Goal: Information Seeking & Learning: Learn about a topic

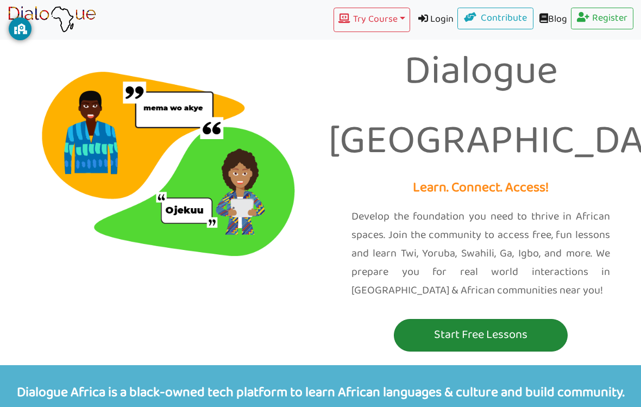
click at [457, 319] on button "Start Free Lessons" at bounding box center [481, 335] width 174 height 33
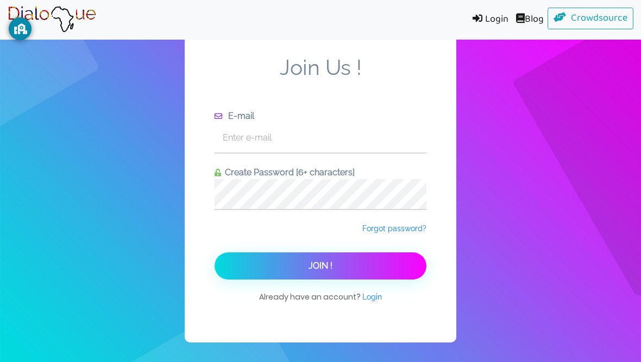
click at [443, 229] on div "Join Us ! E-mail Create Password [6+ characters] Forgot password? Join ! Alread…" at bounding box center [320, 181] width 271 height 323
click at [365, 233] on span "Forgot password?" at bounding box center [394, 228] width 64 height 9
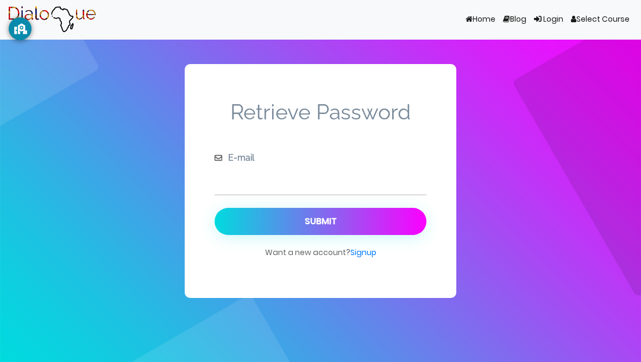
click at [244, 180] on input "text" at bounding box center [320, 180] width 212 height 30
type input "11108198@plainfield.k12.nj.us"
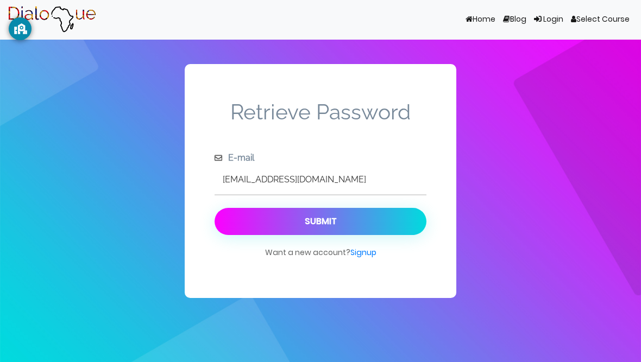
click at [240, 208] on button "Submit" at bounding box center [320, 221] width 212 height 27
click at [237, 226] on button "Submit" at bounding box center [320, 221] width 212 height 27
click at [412, 233] on button "Submit" at bounding box center [320, 221] width 212 height 27
click at [425, 215] on button "Submit" at bounding box center [320, 221] width 212 height 27
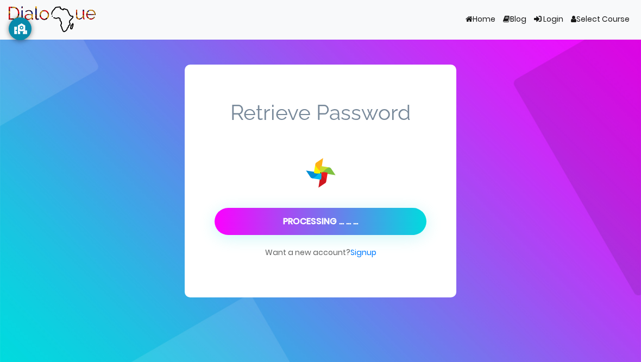
click at [425, 212] on button "Processing ... ... ..." at bounding box center [320, 221] width 212 height 27
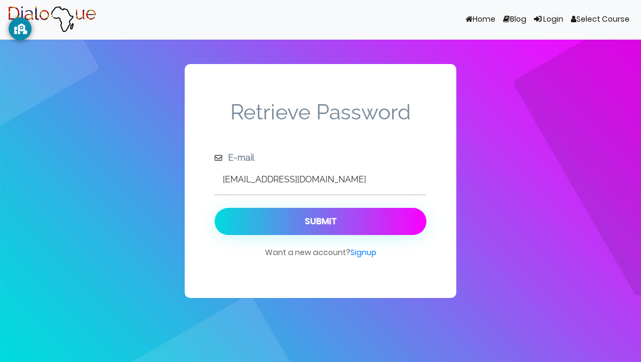
click at [476, 13] on link "Home (current)" at bounding box center [480, 19] width 37 height 21
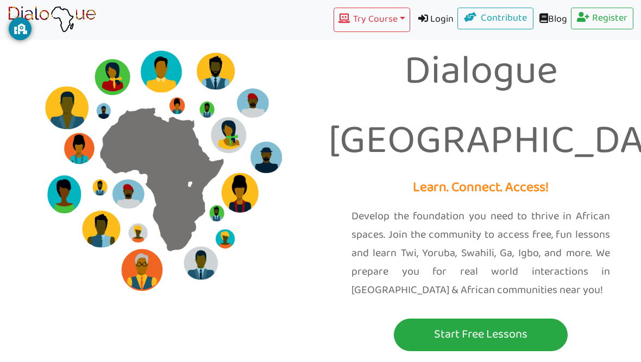
click at [423, 15] on link "Login" at bounding box center [434, 20] width 48 height 24
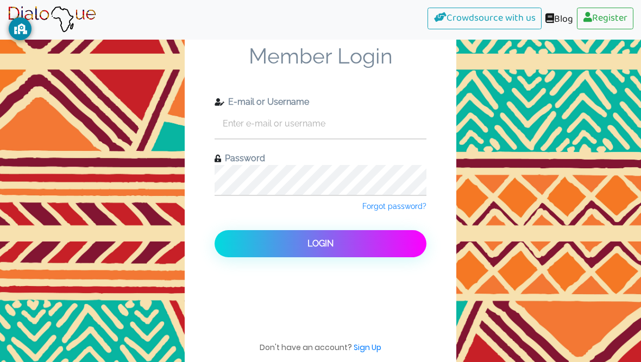
click at [44, 14] on img at bounding box center [52, 19] width 89 height 27
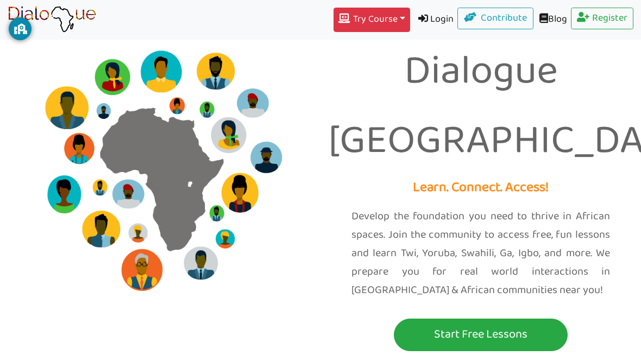
click at [338, 22] on icon "button" at bounding box center [345, 19] width 14 height 10
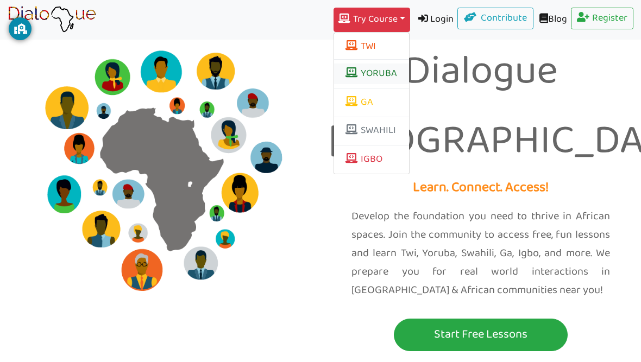
click at [334, 66] on link "YORUBA" at bounding box center [371, 74] width 75 height 21
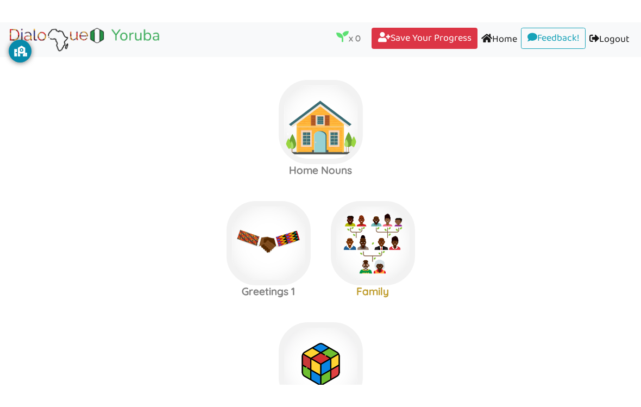
scroll to position [9, 0]
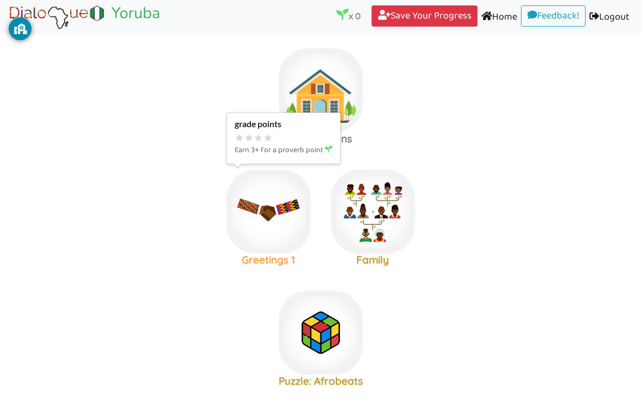
click at [244, 224] on img at bounding box center [268, 211] width 84 height 84
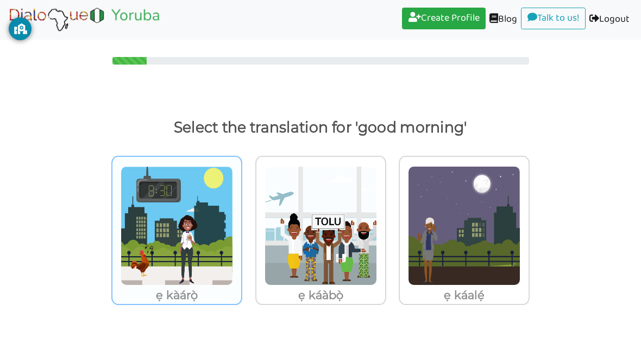
click at [167, 221] on img at bounding box center [177, 225] width 112 height 119
click at [241, 221] on input "ẹ kàárọ̀" at bounding box center [245, 220] width 8 height 8
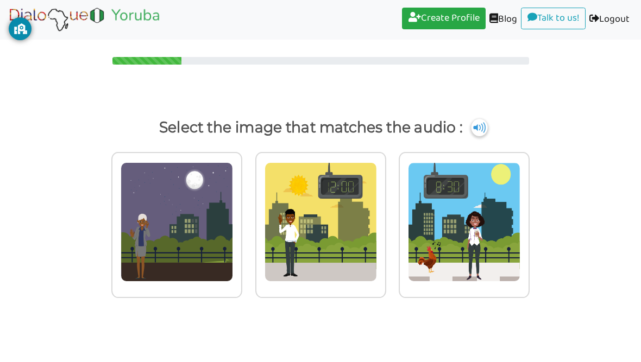
click at [487, 134] on img at bounding box center [479, 127] width 16 height 17
click at [487, 128] on img at bounding box center [479, 127] width 16 height 17
click at [487, 126] on img at bounding box center [479, 127] width 16 height 17
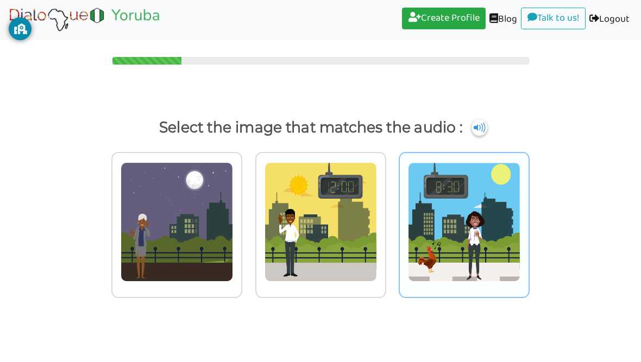
click at [469, 219] on img at bounding box center [464, 221] width 112 height 119
click at [528, 219] on input "radio" at bounding box center [532, 216] width 8 height 8
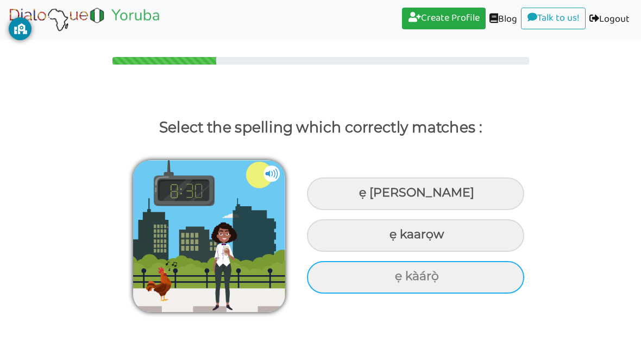
click at [329, 282] on div "ẹ kàárọ̀" at bounding box center [415, 277] width 217 height 33
click at [393, 280] on input "ẹ kàárọ̀" at bounding box center [396, 276] width 7 height 7
radio input "true"
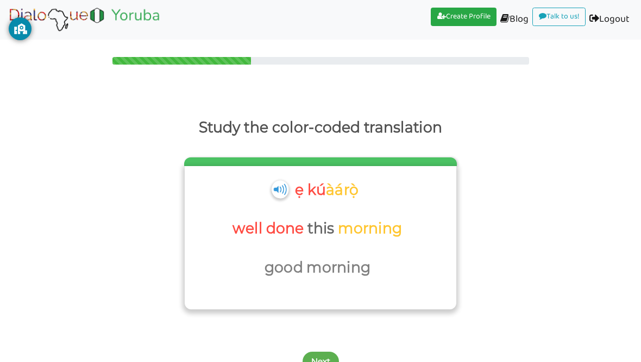
click at [282, 191] on img at bounding box center [279, 189] width 17 height 18
click at [268, 193] on div "ẹ kú àárọ̀" at bounding box center [320, 196] width 261 height 39
click at [268, 225] on p "well done" at bounding box center [269, 229] width 75 height 26
click at [386, 231] on p "morning" at bounding box center [371, 229] width 67 height 26
click at [276, 267] on p "good" at bounding box center [285, 268] width 42 height 26
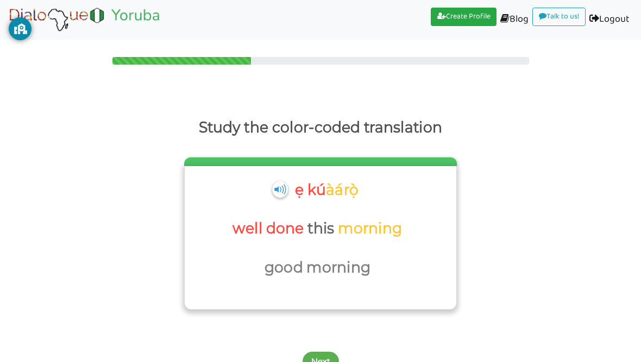
click at [289, 276] on p "good" at bounding box center [285, 268] width 42 height 26
click at [326, 352] on button "Next" at bounding box center [320, 362] width 36 height 20
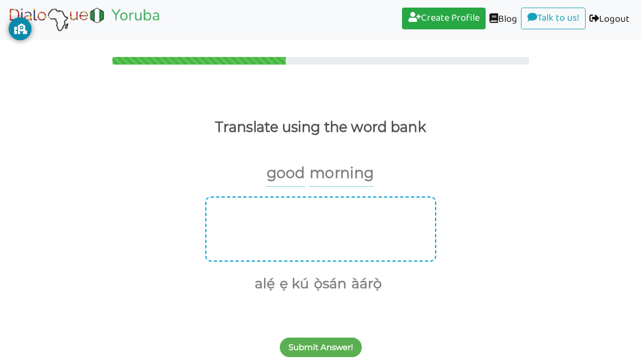
click at [257, 228] on div at bounding box center [320, 229] width 231 height 65
click at [387, 197] on div at bounding box center [320, 229] width 231 height 65
click at [244, 233] on div at bounding box center [320, 229] width 231 height 65
click at [399, 223] on div at bounding box center [320, 229] width 231 height 65
click at [380, 200] on div at bounding box center [320, 229] width 231 height 65
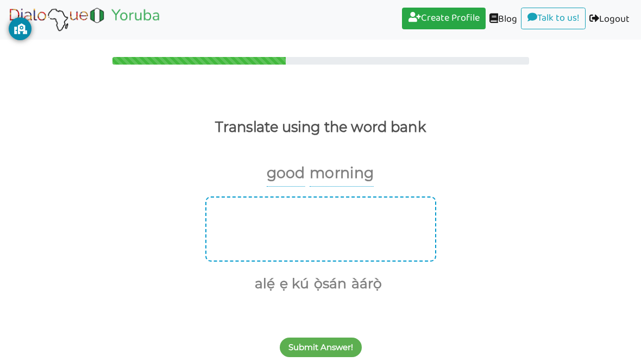
click at [382, 205] on div at bounding box center [320, 229] width 231 height 65
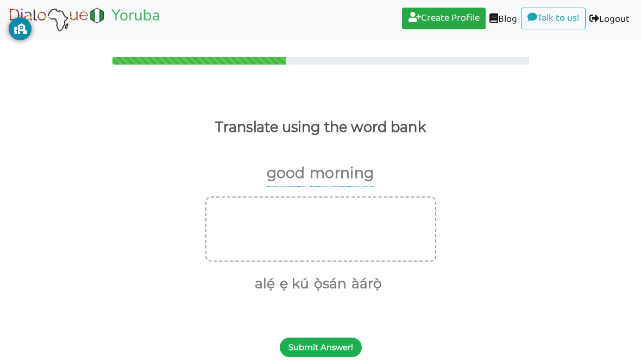
click at [327, 354] on button "Submit Answer!" at bounding box center [321, 348] width 82 height 20
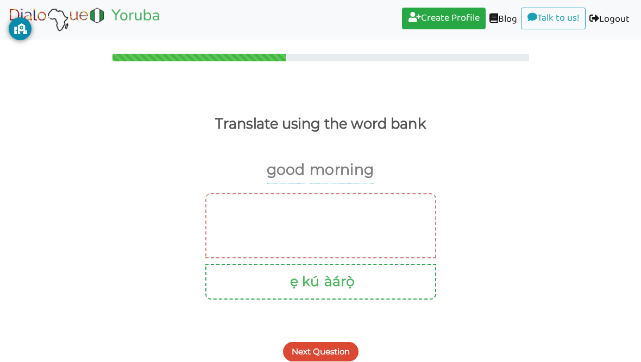
scroll to position [7, 0]
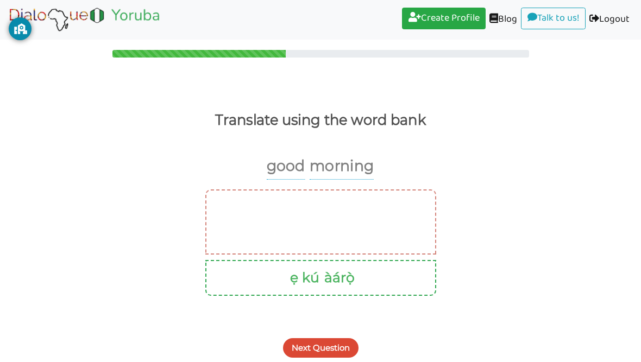
click at [352, 283] on button "àárọ̀" at bounding box center [337, 278] width 34 height 21
click at [362, 236] on div at bounding box center [320, 222] width 231 height 65
click at [366, 274] on ul "ẹ kú àárọ̀" at bounding box center [320, 278] width 212 height 23
click at [333, 347] on button "Next Question" at bounding box center [320, 348] width 75 height 20
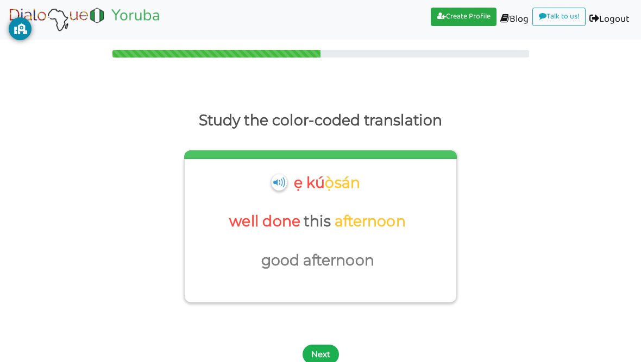
click at [331, 346] on button "Next" at bounding box center [320, 355] width 36 height 20
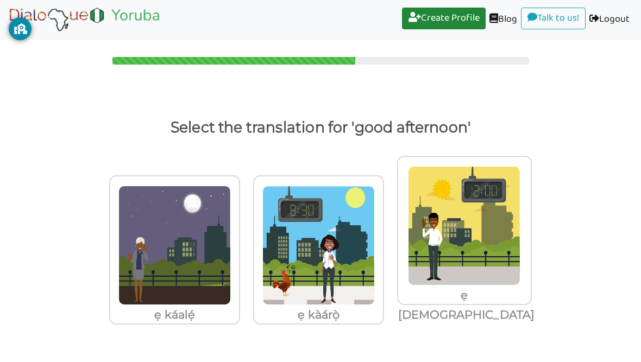
click at [459, 24] on link "Create Profile (current)" at bounding box center [444, 19] width 84 height 22
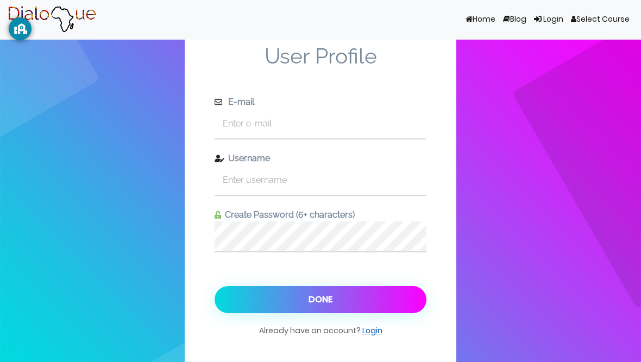
click at [380, 330] on link "Login" at bounding box center [372, 330] width 20 height 11
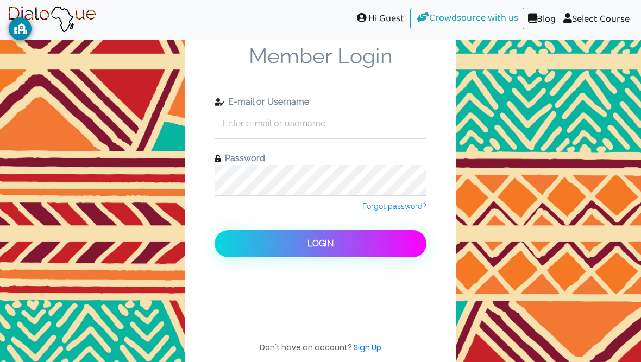
click at [618, 14] on link "Select Course" at bounding box center [596, 20] width 74 height 24
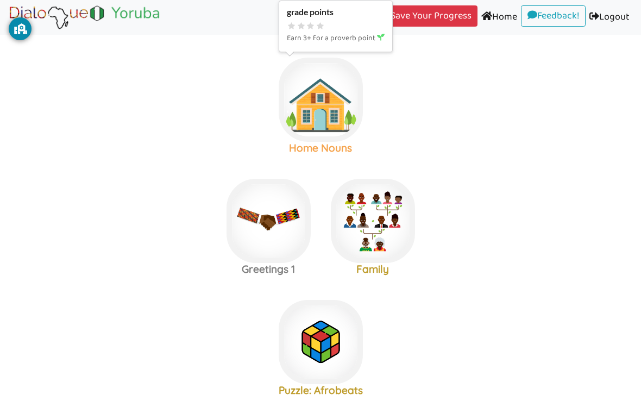
click at [317, 91] on img at bounding box center [321, 100] width 84 height 84
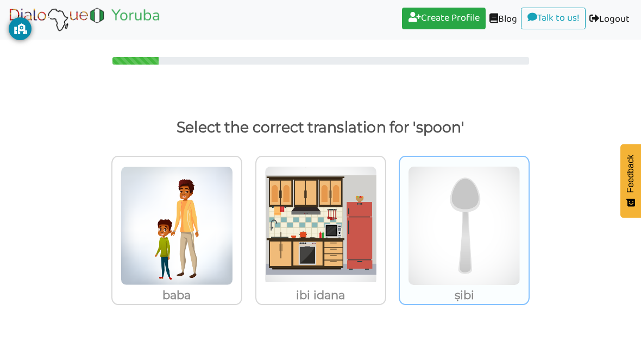
click at [464, 210] on img at bounding box center [464, 225] width 112 height 119
click at [528, 216] on input "ṣibi" at bounding box center [532, 220] width 8 height 8
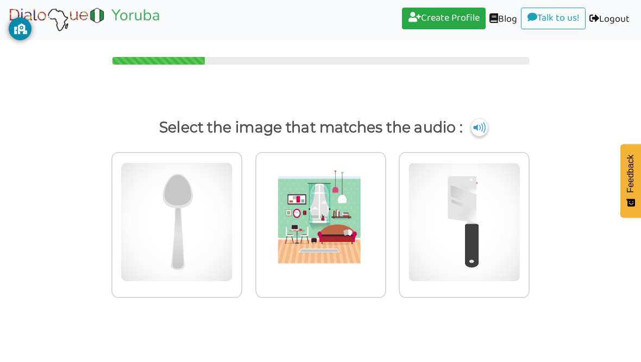
click at [487, 129] on img at bounding box center [479, 127] width 16 height 17
click at [484, 128] on img at bounding box center [479, 127] width 16 height 17
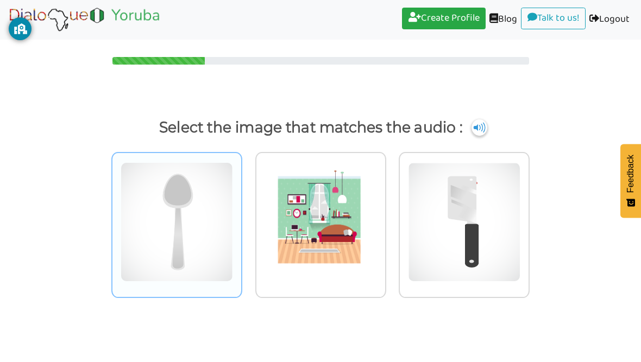
click at [161, 200] on img at bounding box center [177, 221] width 112 height 119
click at [241, 212] on input "radio" at bounding box center [245, 216] width 8 height 8
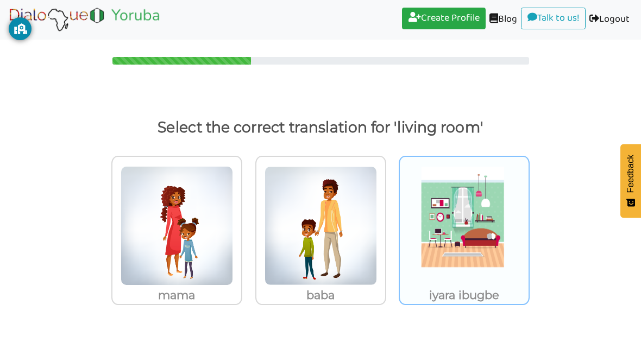
click at [468, 248] on img at bounding box center [464, 225] width 112 height 119
click at [528, 224] on input "iyara ibugbe" at bounding box center [532, 220] width 8 height 8
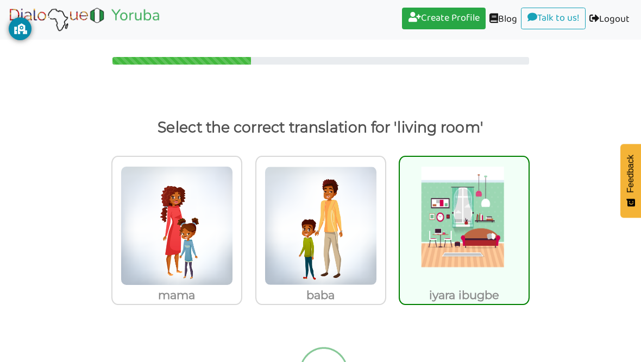
click at [487, 255] on img at bounding box center [464, 225] width 112 height 119
click at [528, 224] on input "iyara ibugbe" at bounding box center [532, 220] width 8 height 8
radio input "true"
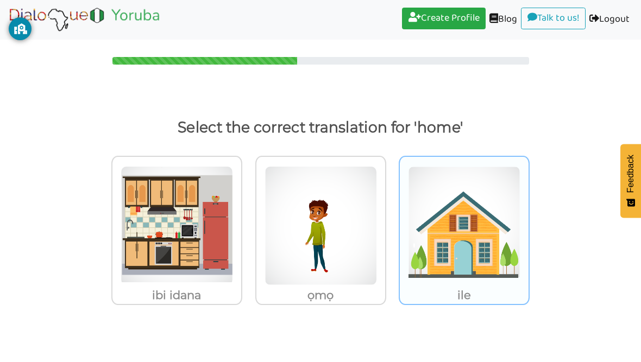
click at [483, 224] on img at bounding box center [464, 225] width 112 height 119
click at [528, 224] on input "ile" at bounding box center [532, 220] width 8 height 8
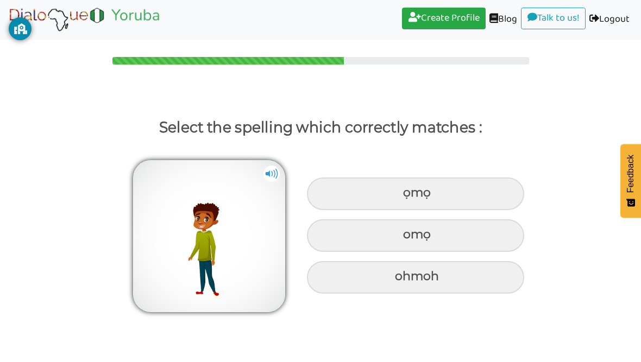
click at [274, 185] on img at bounding box center [209, 236] width 152 height 152
click at [270, 174] on img at bounding box center [271, 174] width 16 height 16
click at [274, 170] on img at bounding box center [271, 174] width 16 height 16
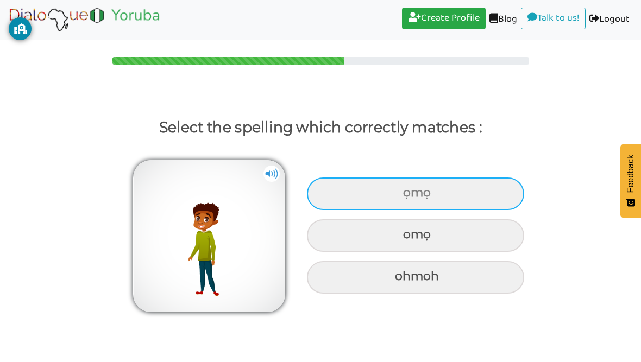
click at [381, 186] on div "ọmọ" at bounding box center [415, 194] width 217 height 33
click at [401, 190] on input "ọmọ" at bounding box center [404, 193] width 7 height 7
radio input "true"
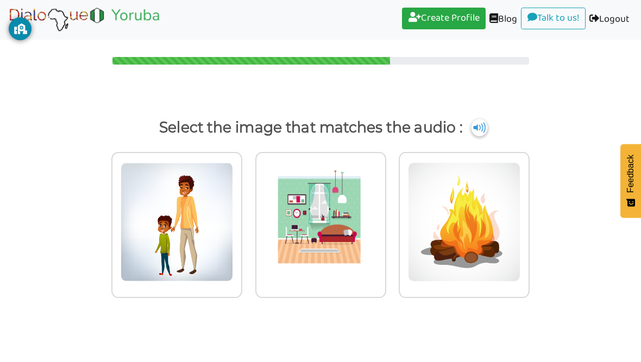
click at [487, 124] on img at bounding box center [479, 127] width 16 height 17
click at [487, 127] on img at bounding box center [479, 127] width 16 height 17
click at [486, 131] on img at bounding box center [479, 127] width 16 height 17
click at [487, 124] on img at bounding box center [479, 127] width 16 height 17
click at [486, 117] on p "Select the image that matches the audio :" at bounding box center [320, 128] width 609 height 26
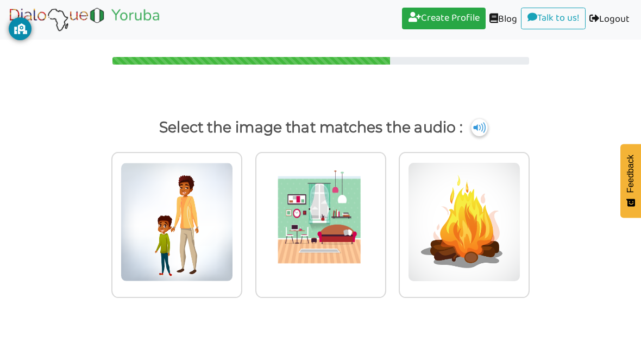
click at [484, 127] on img at bounding box center [479, 127] width 16 height 17
click at [487, 131] on img at bounding box center [479, 127] width 16 height 17
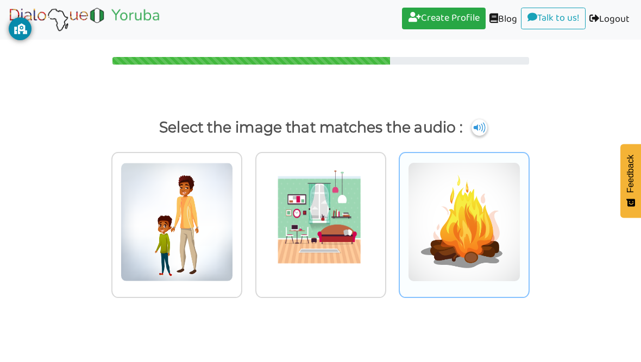
click at [501, 271] on img at bounding box center [464, 221] width 112 height 119
click at [528, 220] on input "radio" at bounding box center [532, 216] width 8 height 8
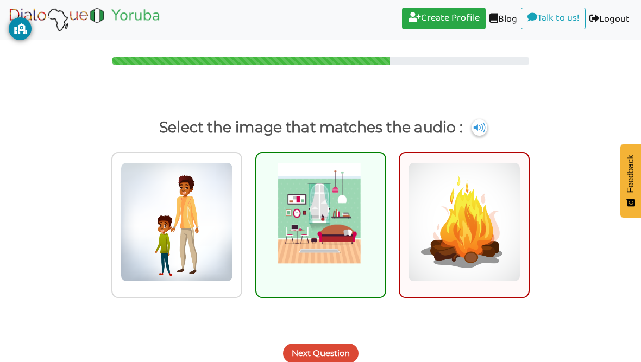
click at [295, 357] on button "Next Question" at bounding box center [320, 354] width 75 height 20
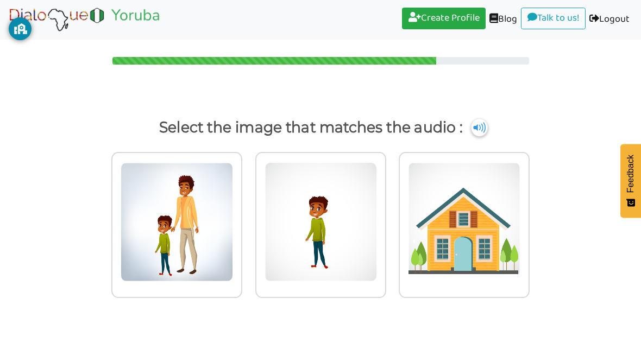
click at [484, 128] on img at bounding box center [479, 127] width 16 height 17
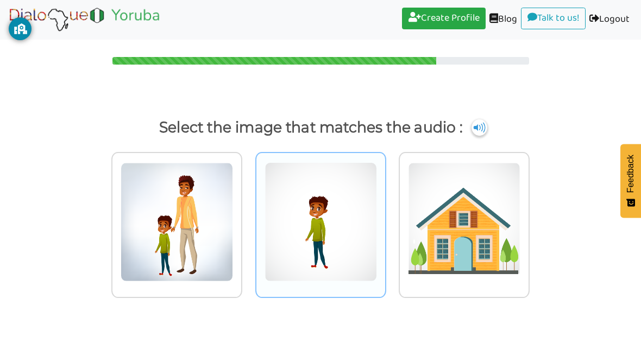
click at [360, 228] on img at bounding box center [320, 221] width 112 height 119
click at [385, 220] on input "radio" at bounding box center [389, 216] width 8 height 8
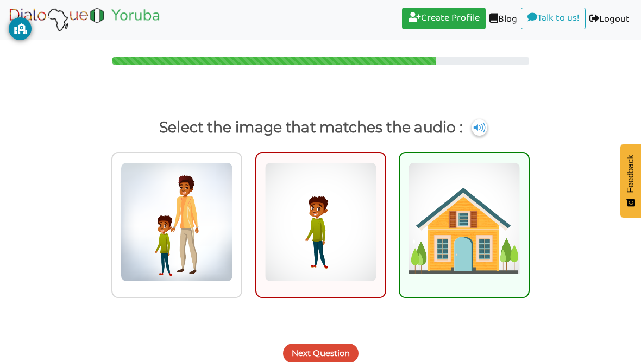
click at [490, 207] on img at bounding box center [464, 221] width 112 height 119
click at [528, 212] on input "radio" at bounding box center [532, 216] width 8 height 8
click at [501, 251] on img at bounding box center [464, 221] width 112 height 119
click at [528, 220] on input "radio" at bounding box center [532, 216] width 8 height 8
radio input "true"
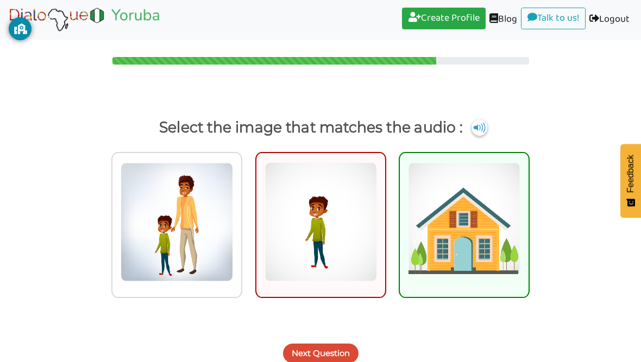
click at [503, 259] on img at bounding box center [464, 221] width 112 height 119
click at [528, 220] on input "radio" at bounding box center [532, 216] width 8 height 8
click at [492, 259] on img at bounding box center [464, 221] width 112 height 119
click at [528, 220] on input "radio" at bounding box center [532, 216] width 8 height 8
click at [327, 357] on button "Next Question" at bounding box center [320, 354] width 75 height 20
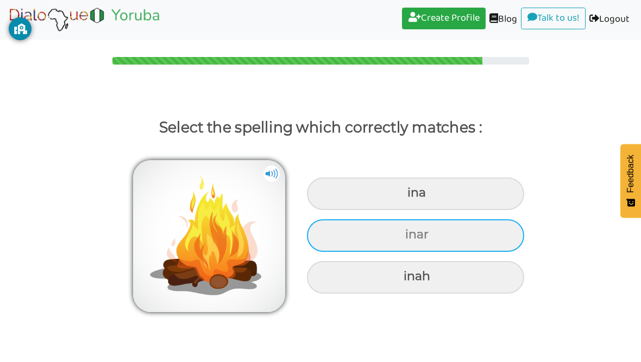
click at [492, 224] on div "inar" at bounding box center [415, 235] width 217 height 33
click at [410, 231] on input "inar" at bounding box center [406, 234] width 7 height 7
radio input "true"
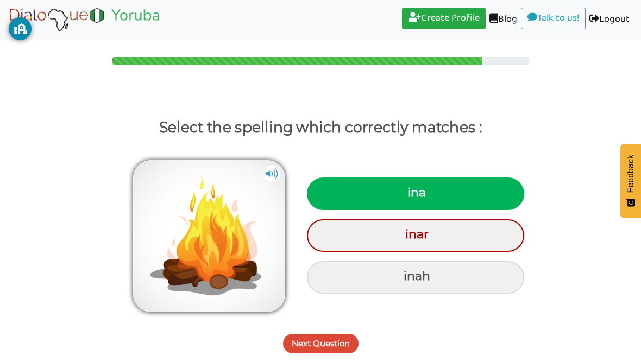
click at [335, 340] on button "Next Question" at bounding box center [320, 344] width 75 height 20
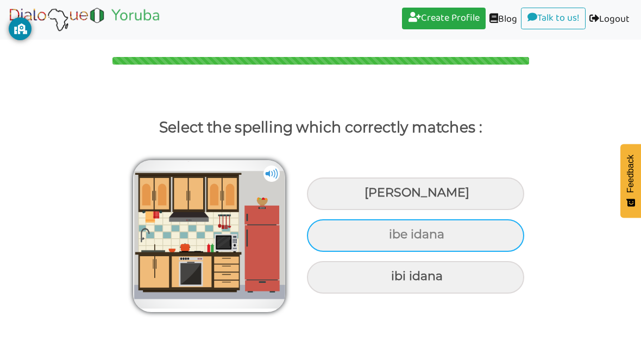
click at [491, 240] on div "ibe idana" at bounding box center [415, 235] width 217 height 33
click at [394, 238] on input "ibe idana" at bounding box center [390, 234] width 7 height 7
radio input "true"
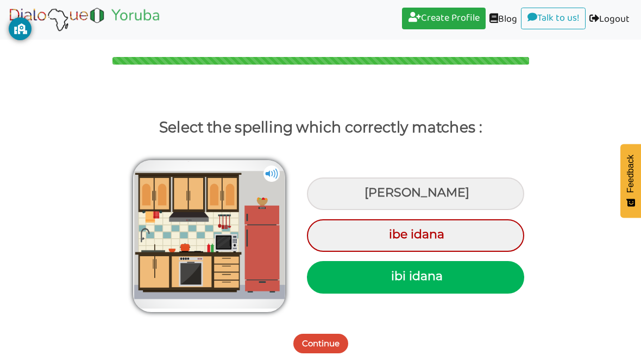
click at [336, 291] on div "ibi idana" at bounding box center [415, 277] width 217 height 33
click at [389, 280] on input "ibi idana" at bounding box center [392, 276] width 7 height 7
radio input "true"
click at [309, 348] on button "Continue" at bounding box center [320, 344] width 55 height 20
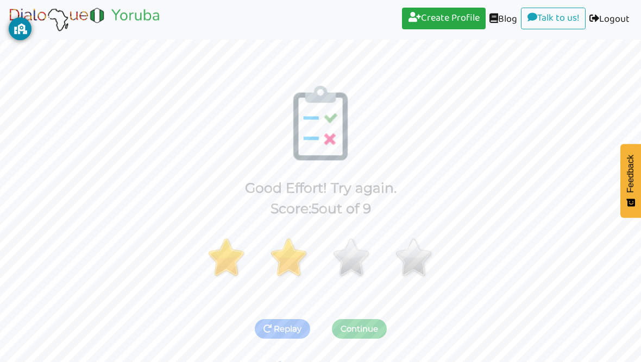
click at [359, 332] on button "Continue" at bounding box center [359, 329] width 55 height 20
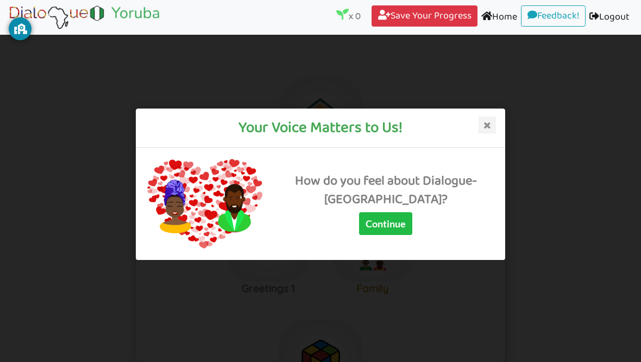
scroll to position [9, 0]
click at [481, 131] on icon at bounding box center [486, 125] width 17 height 17
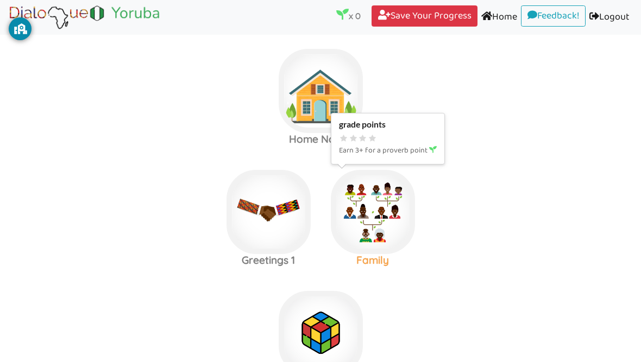
click at [411, 216] on img at bounding box center [373, 212] width 84 height 84
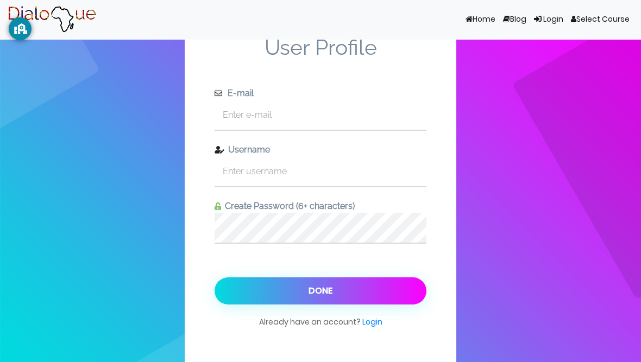
click at [382, 200] on div "Create Password (6+ characters)" at bounding box center [320, 222] width 212 height 44
click at [474, 29] on link "Home (current)" at bounding box center [480, 19] width 37 height 21
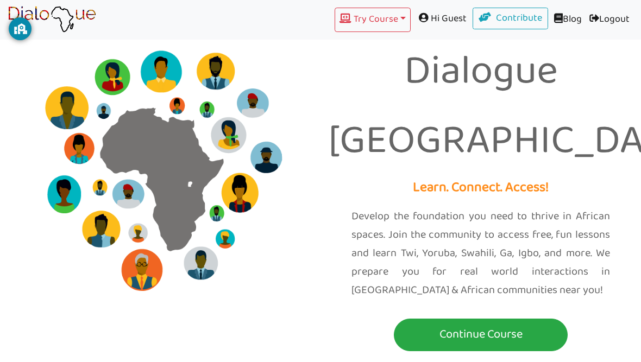
click at [431, 15] on span "Hi Guest" at bounding box center [441, 19] width 62 height 22
click at [431, 17] on span "Hi Guest" at bounding box center [441, 19] width 62 height 22
click at [447, 27] on span "Hi Guest" at bounding box center [441, 19] width 62 height 22
click at [440, 14] on span "Hi Guest" at bounding box center [441, 19] width 62 height 22
click at [398, 31] on button "Try Course Toggle Dropdown" at bounding box center [372, 20] width 76 height 24
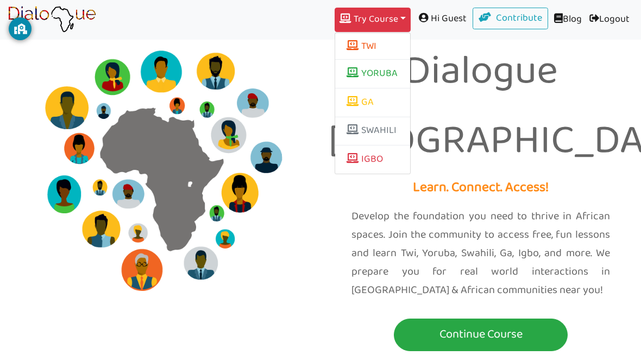
click at [548, 15] on link "Blog" at bounding box center [566, 20] width 37 height 24
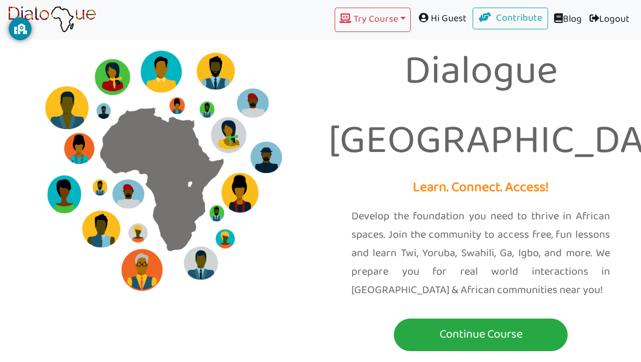
click at [437, 24] on span "Hi Guest" at bounding box center [441, 19] width 62 height 22
click at [342, 16] on button "Try Course Toggle Dropdown" at bounding box center [372, 20] width 76 height 24
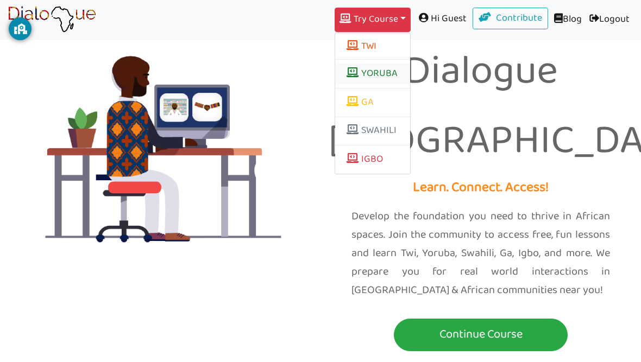
click at [375, 80] on link "YORUBA" at bounding box center [372, 74] width 75 height 21
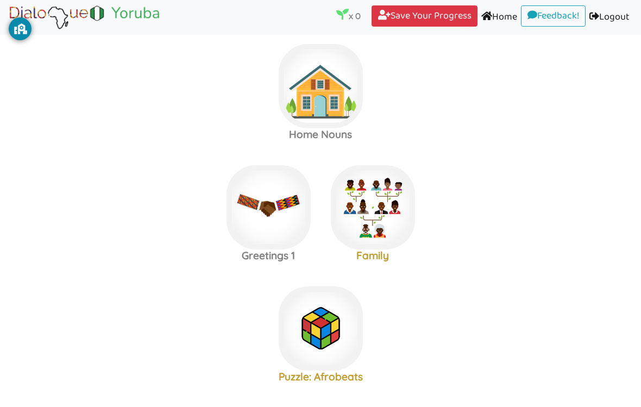
scroll to position [18, 0]
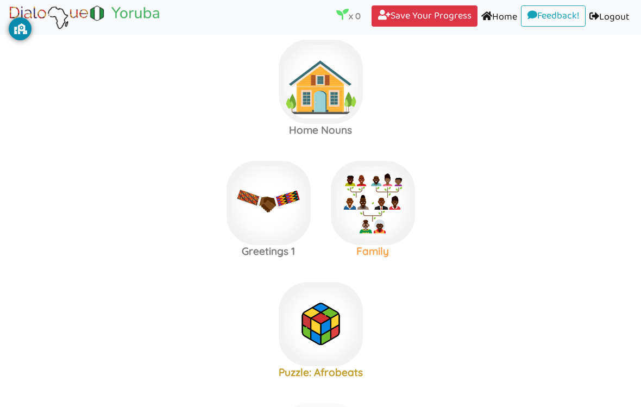
scroll to position [18, 0]
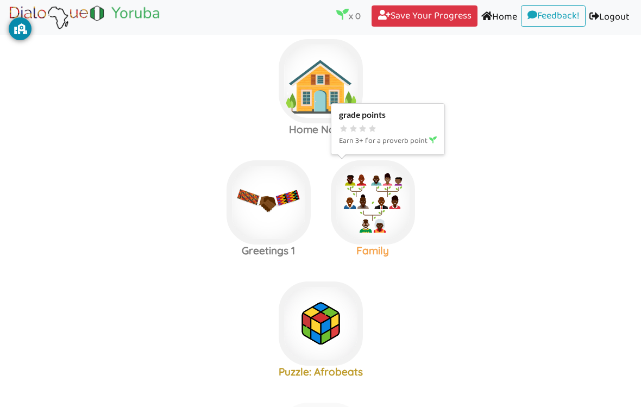
click at [362, 209] on img at bounding box center [373, 202] width 84 height 84
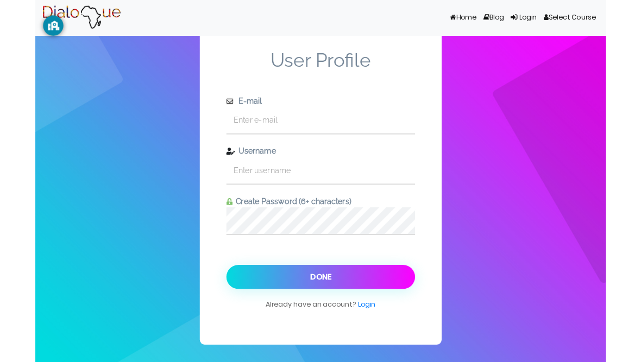
scroll to position [21, 0]
